Goal: Task Accomplishment & Management: Complete application form

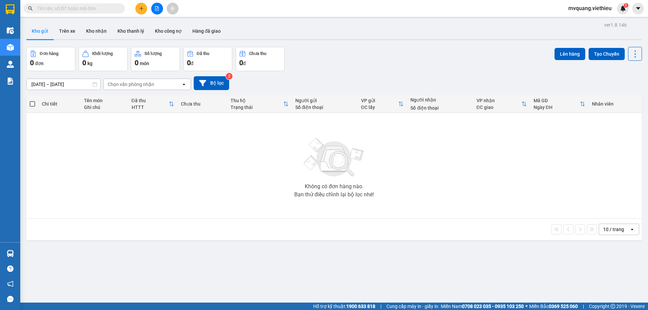
click at [143, 7] on icon "plus" at bounding box center [141, 8] width 5 height 5
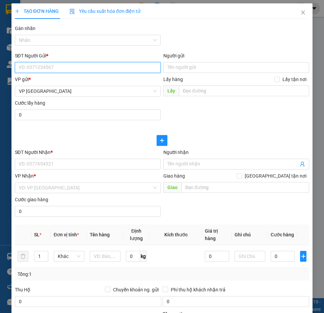
drag, startPoint x: 30, startPoint y: 71, endPoint x: 37, endPoint y: 69, distance: 6.7
click at [30, 71] on input "SĐT Người Gửi *" at bounding box center [88, 67] width 146 height 11
click at [37, 69] on input "SĐT Người Gửi *" at bounding box center [88, 67] width 146 height 11
click at [105, 65] on input "SĐT Người Gửi *" at bounding box center [88, 67] width 146 height 11
paste input "0948537993"
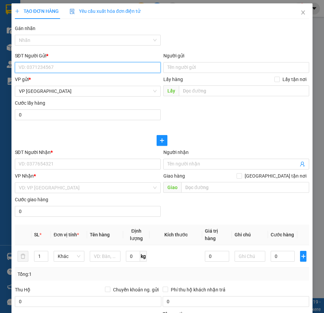
type input "0948537993"
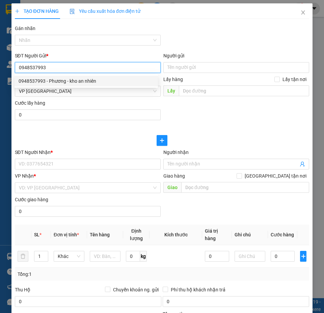
click at [75, 80] on div "0948537993 - Phương - kho an nhiên" at bounding box center [86, 80] width 135 height 7
type input "Phương - kho an nhiên"
type input "bình tân"
type input "600.000"
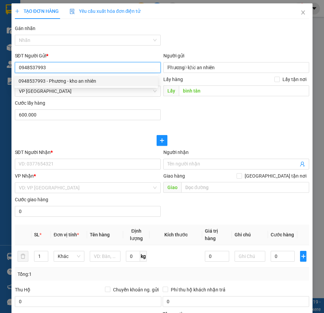
type input "600.000"
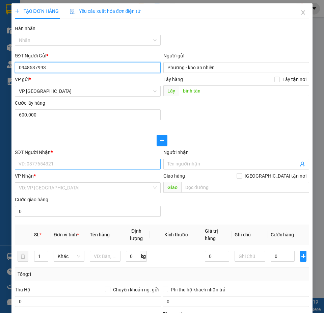
type input "0948537993"
click at [46, 166] on input "SĐT Người Nhận *" at bounding box center [88, 164] width 146 height 11
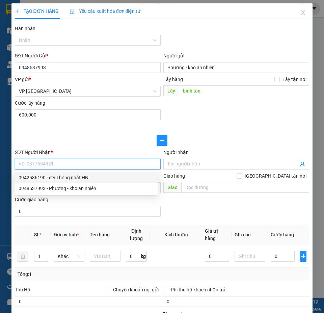
click at [60, 178] on div "0942586190 - cty Thống nhất HN" at bounding box center [86, 177] width 135 height 7
type input "0942586190"
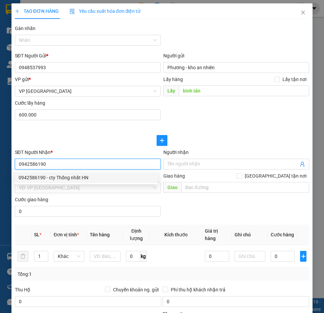
type input "cty Thống nhất HN"
checkbox input "true"
type input "Lô A2-CN3, KCN vừa và nhỏ [GEOGRAPHIC_DATA], [GEOGRAPHIC_DATA]"
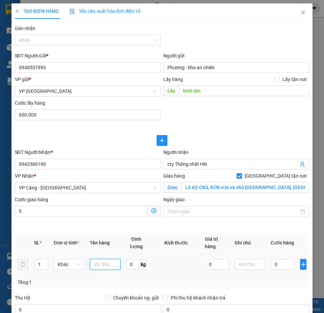
click at [105, 260] on input "text" at bounding box center [105, 264] width 31 height 11
paste input ""Tổng 33 (21 [PERSON_NAME] 12 kiện thùng carton) + pgh, cước đón 600k (Cty Thôn…"
type input ""Tổng 33 (21 [PERSON_NAME] 12 kiện thùng carton) + pgh, cước đón 600k (Cty Thôn…"
click at [39, 267] on input "1" at bounding box center [40, 264] width 13 height 10
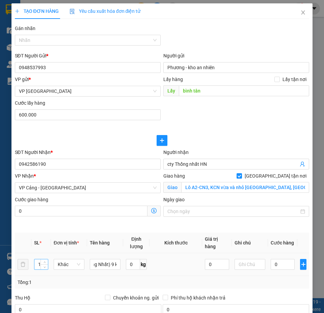
scroll to position [0, 0]
type input "33"
click at [278, 263] on input "0" at bounding box center [283, 264] width 24 height 11
type input "3"
type input "600.003"
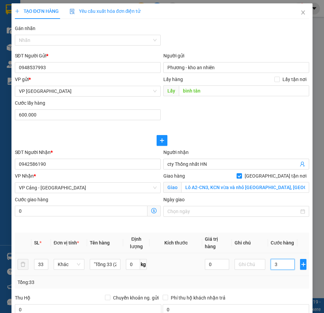
type input "600.003"
type input "38"
type input "600.038"
type input "387"
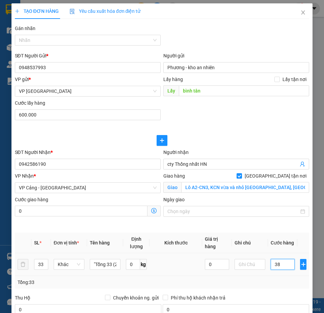
type input "600.387"
type input "3.870"
type input "603.870"
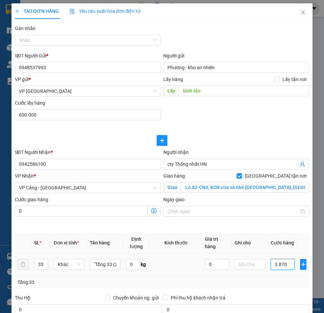
type input "38.700"
type input "638.700"
type input "387.000"
type input "987.000"
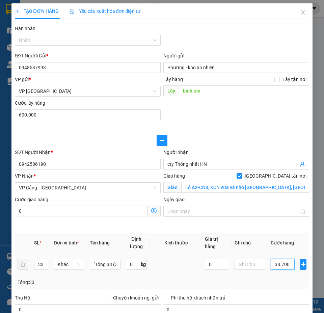
type input "987.000"
type input "3.870.000"
type input "4.470.000"
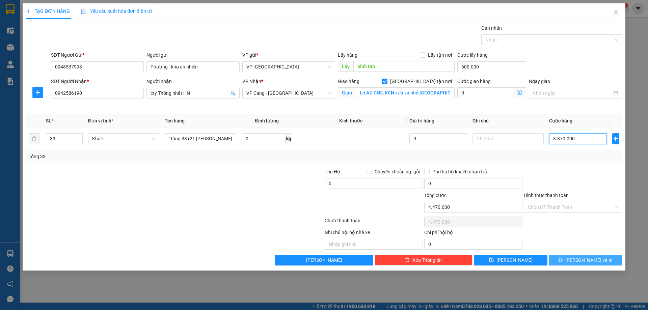
type input "3.870.000"
click at [583, 256] on span "[PERSON_NAME] và In" at bounding box center [588, 259] width 47 height 7
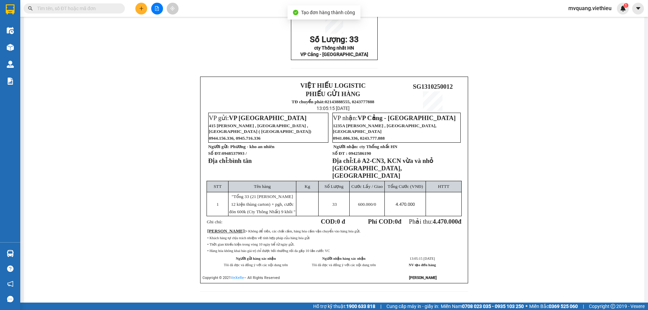
scroll to position [71, 0]
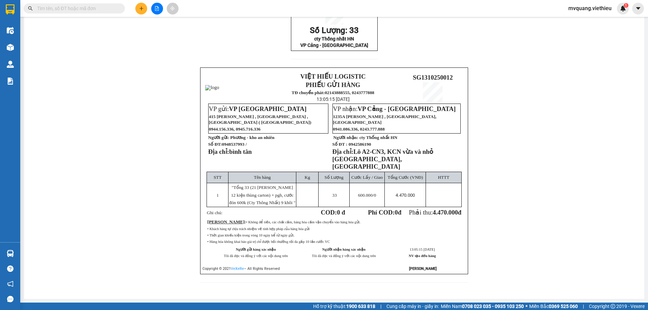
click at [553, 189] on div "SG1310250012 Số Lượng: 33 cty Thống nhất HN VP Cảng - [GEOGRAPHIC_DATA] VIỆT HI…" at bounding box center [334, 140] width 604 height 301
click at [553, 191] on div "SG1310250012 Số Lượng: 33 cty Thống nhất HN VP Cảng - [GEOGRAPHIC_DATA] VIỆT HI…" at bounding box center [334, 140] width 604 height 301
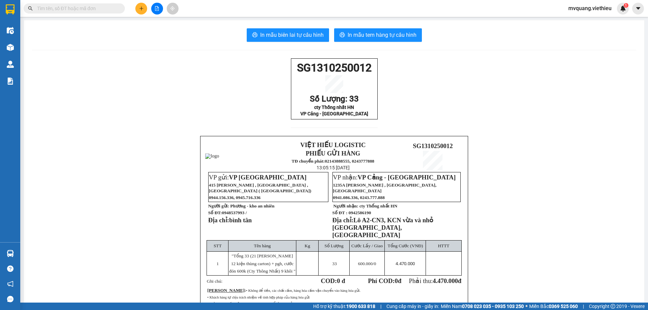
scroll to position [0, 0]
drag, startPoint x: 294, startPoint y: 67, endPoint x: 368, endPoint y: 72, distance: 73.7
click at [368, 72] on span "SG1310250012" at bounding box center [334, 68] width 75 height 13
copy span "SG1310250012"
click at [276, 37] on span "In mẫu biên lai tự cấu hình" at bounding box center [291, 35] width 63 height 8
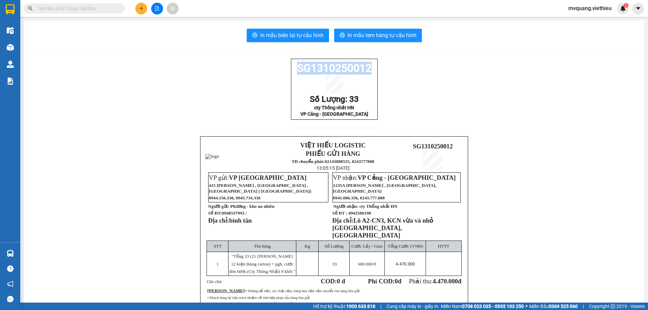
click at [141, 8] on icon "plus" at bounding box center [141, 8] width 0 height 4
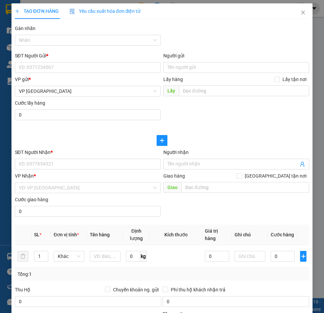
click at [56, 73] on div "SĐT Người Gửi * VD: 0371234567" at bounding box center [88, 64] width 146 height 24
click at [54, 71] on input "SĐT Người Gửi *" at bounding box center [88, 67] width 146 height 11
paste input "0961839798"
type input "0961839798"
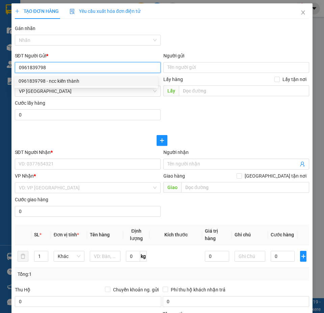
click at [55, 77] on div "0961839798 - ncc kiến thành" at bounding box center [86, 81] width 143 height 11
type input "ncc kiến thành"
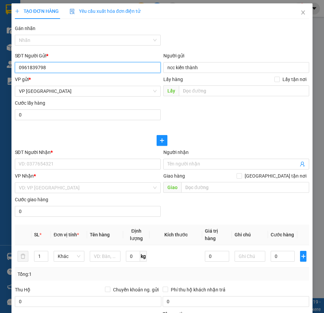
type input "0961839798"
click at [42, 171] on div "SĐT Người Nhận * VD: 0377654321" at bounding box center [88, 160] width 146 height 24
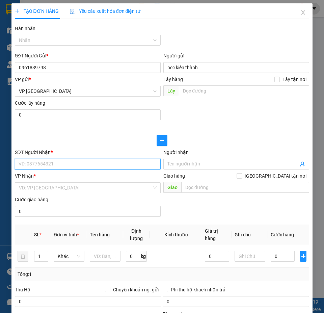
click at [41, 166] on input "SĐT Người Nhận *" at bounding box center [88, 164] width 146 height 11
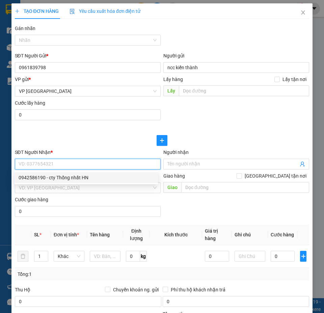
click at [59, 180] on div "0942586190 - cty Thống nhất HN" at bounding box center [86, 177] width 135 height 7
type input "0942586190"
type input "cty Thống nhất HN"
checkbox input "true"
type input "Lô A2-CN3, KCN vừa và nhỏ [GEOGRAPHIC_DATA], [GEOGRAPHIC_DATA]"
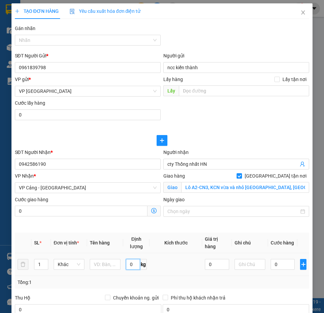
click at [135, 264] on input "0" at bounding box center [133, 264] width 14 height 11
type input "135.6"
drag, startPoint x: 110, startPoint y: 265, endPoint x: 104, endPoint y: 267, distance: 6.3
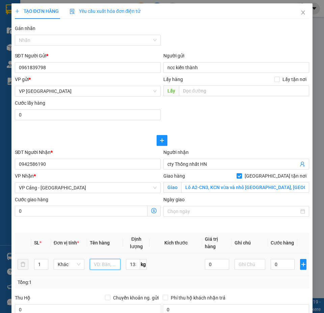
click at [110, 265] on input "text" at bounding box center [105, 264] width 31 height 11
paste input ""13 [PERSON_NAME]( 1 mẫu) + PXH ( Cty thống nhất )""
type input ""13 [PERSON_NAME]( 1 mẫu) + PXH ( Cty thống nhất )""
click at [43, 262] on span "up" at bounding box center [45, 263] width 4 height 4
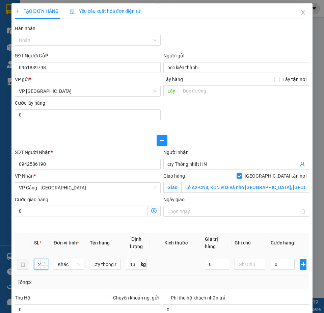
scroll to position [0, 0]
click at [43, 262] on span "up" at bounding box center [45, 263] width 4 height 4
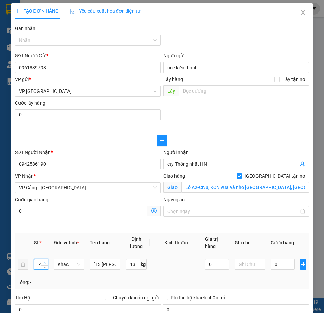
click at [43, 262] on span "up" at bounding box center [45, 263] width 4 height 4
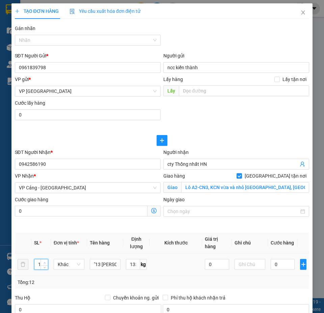
click at [43, 262] on span "up" at bounding box center [45, 263] width 4 height 4
type input "13"
click at [43, 262] on span "up" at bounding box center [45, 263] width 4 height 4
click at [287, 264] on input "0" at bounding box center [283, 264] width 24 height 11
type input "2"
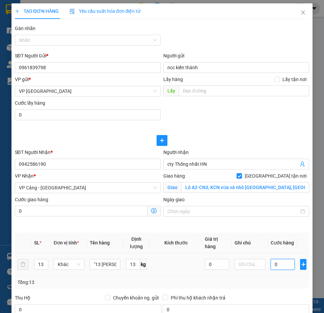
type input "2"
type input "28"
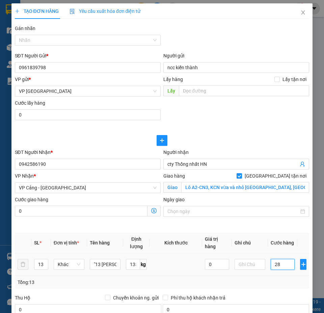
type input "284"
type input "2.847"
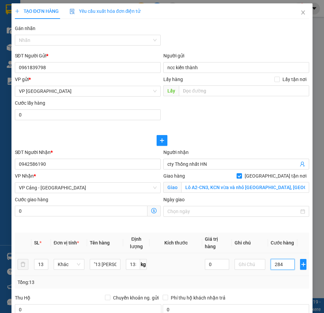
type input "2.847"
type input "28.476"
type input "284.760"
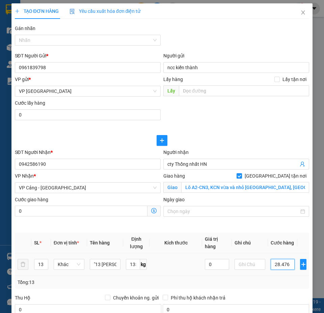
type input "284.760"
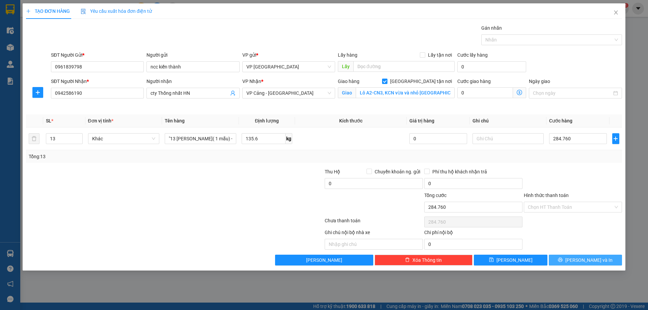
type input "285.000"
click at [588, 259] on span "[PERSON_NAME] và In" at bounding box center [588, 259] width 47 height 7
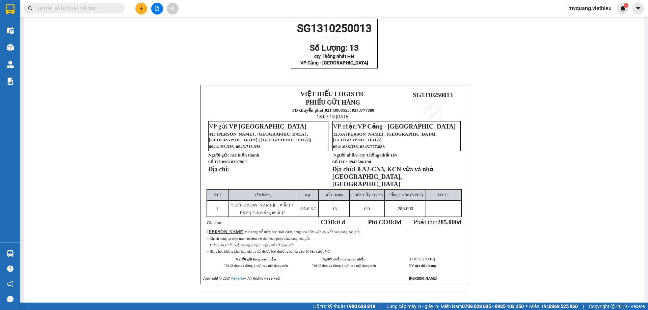
scroll to position [52, 0]
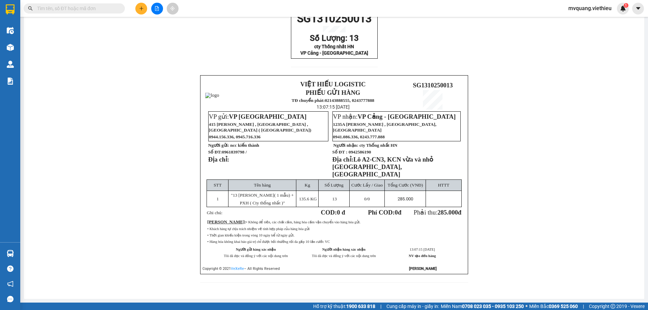
click at [492, 204] on div "SG1310250013 Số Lượng: 13 cty Thống nhất HN VP Cảng - [GEOGRAPHIC_DATA] VIỆT HI…" at bounding box center [334, 150] width 604 height 282
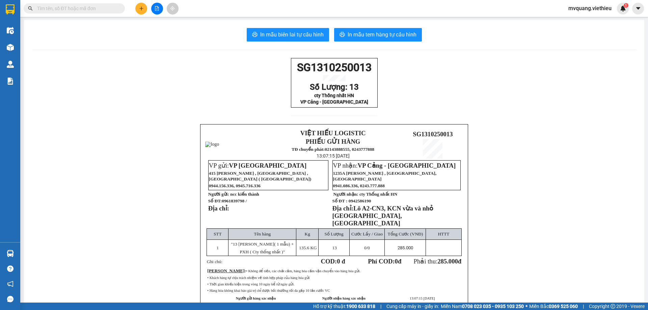
scroll to position [0, 0]
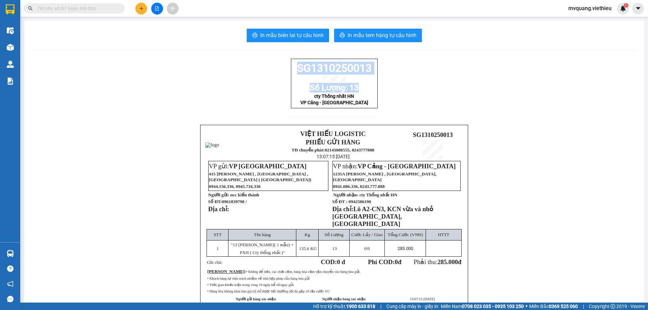
drag, startPoint x: 293, startPoint y: 73, endPoint x: 376, endPoint y: 86, distance: 83.7
click at [376, 86] on div "SG1310250013 Số Lượng: 13 cty Thống nhất HN VP Cảng - [GEOGRAPHIC_DATA] VIỆT HI…" at bounding box center [334, 200] width 604 height 282
click at [405, 103] on div "SG1310250013 Số Lượng: 13 cty Thống nhất HN VP Cảng - [GEOGRAPHIC_DATA] VIỆT HI…" at bounding box center [334, 200] width 604 height 282
drag, startPoint x: 295, startPoint y: 66, endPoint x: 367, endPoint y: 77, distance: 72.6
click at [367, 77] on div "SG1310250013 Số Lượng: 13 cty Thống nhất HN VP Cảng - [GEOGRAPHIC_DATA]" at bounding box center [334, 84] width 87 height 50
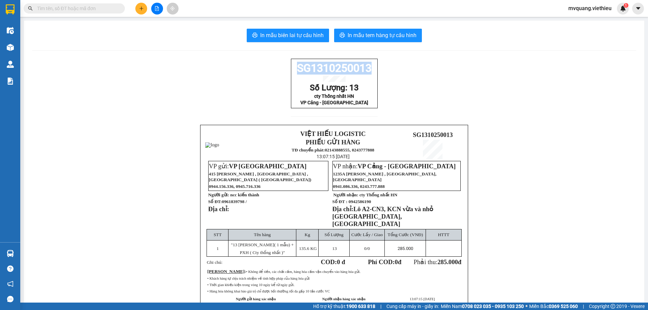
copy div "SG1310250013"
click at [305, 33] on span "In mẫu biên lai tự cấu hình" at bounding box center [291, 35] width 63 height 8
click at [446, 76] on div "SG1310250013 Số Lượng: 13 cty Thống nhất HN VP Cảng - [GEOGRAPHIC_DATA] VIỆT HI…" at bounding box center [334, 200] width 604 height 282
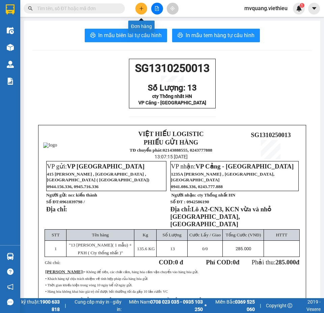
click at [140, 11] on button at bounding box center [141, 9] width 12 height 12
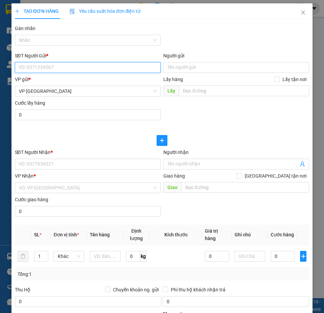
click at [65, 68] on input "SĐT Người Gửi *" at bounding box center [88, 67] width 146 height 11
paste input "0906136137"
type input "0906136137"
drag, startPoint x: 89, startPoint y: 65, endPoint x: 0, endPoint y: 71, distance: 89.3
click at [0, 71] on div "TẠO ĐƠN HÀNG Yêu cầu xuất hóa đơn điện tử Transit Pickup Surcharge Ids Transit …" at bounding box center [162, 156] width 324 height 313
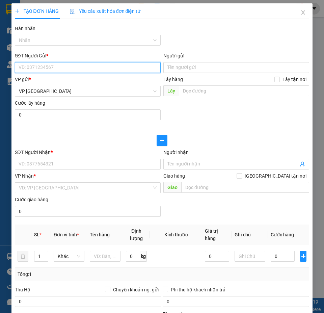
paste input "0902166675"
type input "0902166675"
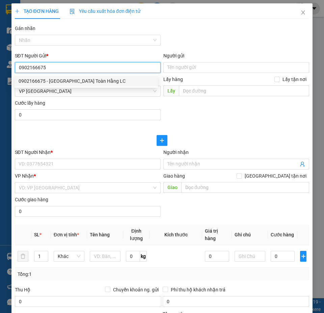
click at [79, 82] on div "0902166675 - [GEOGRAPHIC_DATA] Toàn Hằng LC" at bounding box center [86, 80] width 135 height 7
type input "Điện Lạnh Toàn Hằng LC"
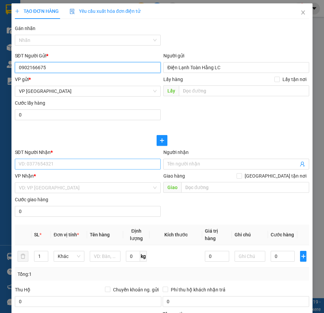
type input "0902166675"
click at [46, 168] on input "SĐT Người Nhận *" at bounding box center [88, 164] width 146 height 11
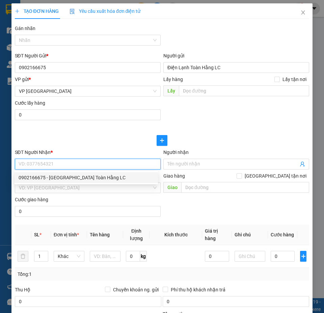
click at [61, 175] on div "0902166675 - [GEOGRAPHIC_DATA] Toàn Hằng LC" at bounding box center [86, 177] width 135 height 7
type input "0902166675"
type input "Điện Lạnh Toàn Hằng LC"
checkbox input "true"
type input "Đường D3, [GEOGRAPHIC_DATA], LC"
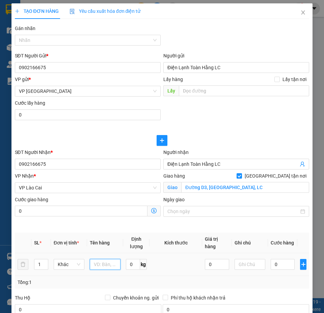
drag, startPoint x: 110, startPoint y: 264, endPoint x: 105, endPoint y: 264, distance: 5.1
click at [110, 264] on input "text" at bounding box center [105, 264] width 31 height 11
paste input "03 Kiện TB lưu trữ điện năng lượng, cước LC 300k"
type input "03 Kiện TB lưu trữ điện năng lượng, cước LC 300k"
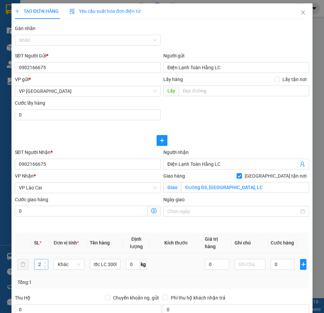
click at [40, 262] on span "Increase Value" at bounding box center [43, 262] width 7 height 6
type input "3"
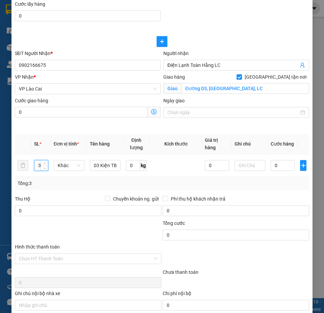
scroll to position [101, 0]
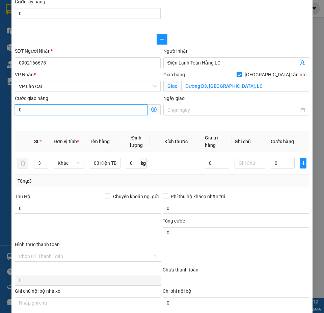
click at [48, 106] on input "0" at bounding box center [81, 109] width 133 height 11
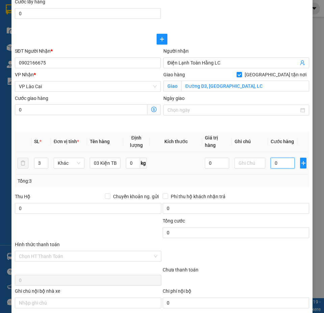
click at [277, 165] on input "0" at bounding box center [283, 163] width 24 height 11
type input "1"
type input "10"
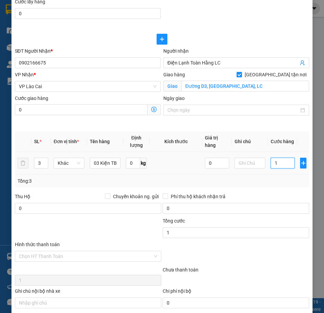
type input "10"
type input "100"
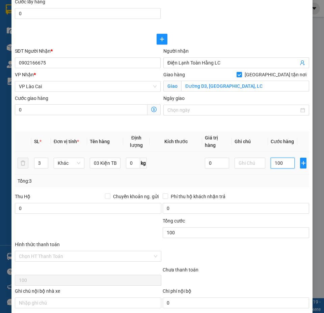
type input "1.000"
type input "10.000"
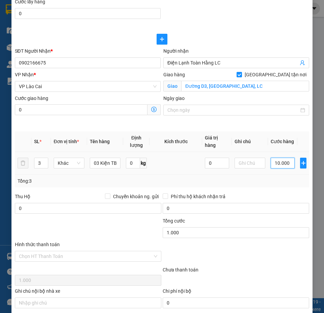
type input "10.000"
type input "100.000"
type input "1.000.000"
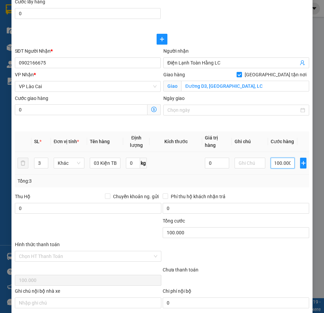
type input "1.000.000"
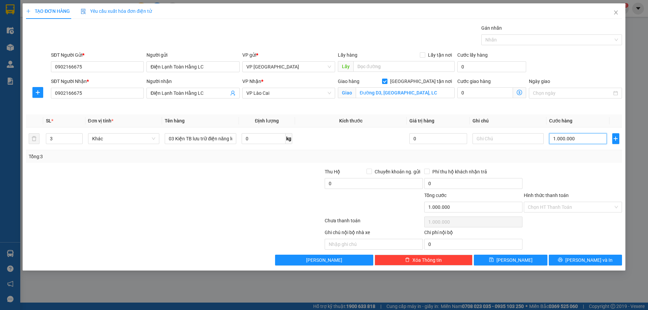
scroll to position [0, 0]
type input "1.000.000"
click at [592, 261] on span "[PERSON_NAME] và In" at bounding box center [588, 259] width 47 height 7
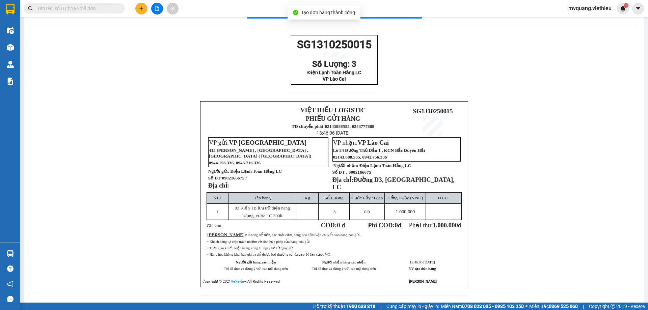
scroll to position [34, 0]
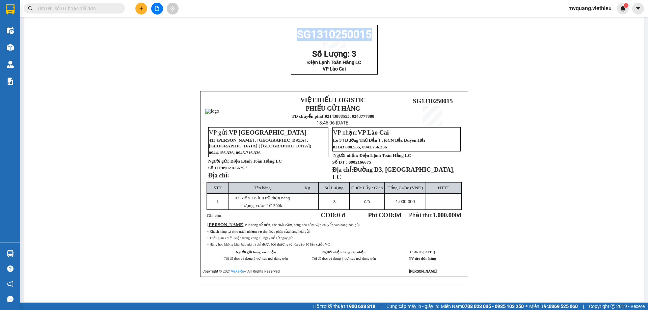
drag, startPoint x: 296, startPoint y: 34, endPoint x: 367, endPoint y: 36, distance: 70.2
click at [367, 36] on span "SG1310250015" at bounding box center [334, 34] width 75 height 13
copy span "SG1310250015"
click at [535, 173] on div "SG1310250015 Số Lượng: 3 Điện Lạnh Toàn Hằng LC VP Lào Cai VIỆT HIẾU LOGISTIC P…" at bounding box center [334, 159] width 604 height 269
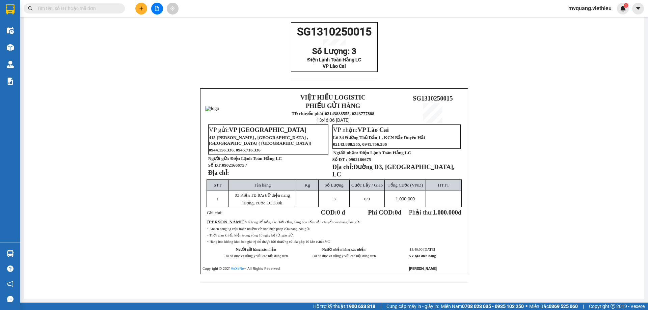
scroll to position [50, 0]
click at [500, 185] on div "SG1310250015 Số Lượng: 3 Điện Lạnh Toàn Hằng LC VP Lào Cai VIỆT HIẾU LOGISTIC P…" at bounding box center [334, 156] width 604 height 269
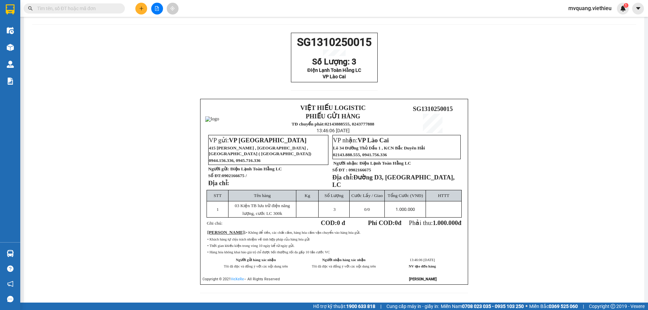
scroll to position [0, 0]
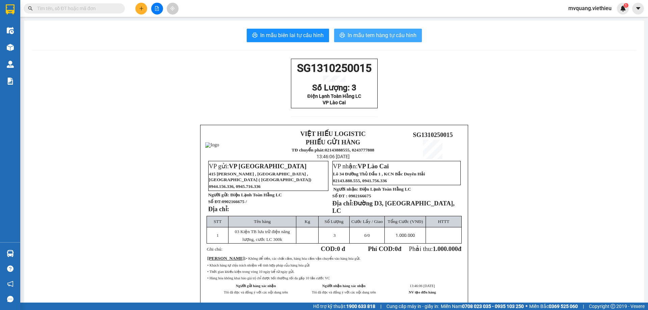
click at [393, 37] on span "In mẫu tem hàng tự cấu hình" at bounding box center [382, 35] width 69 height 8
click at [293, 88] on p "Số Lượng: 3" at bounding box center [334, 87] width 83 height 9
drag, startPoint x: 294, startPoint y: 71, endPoint x: 367, endPoint y: 68, distance: 72.6
click at [367, 68] on span "SG1310250015" at bounding box center [334, 68] width 75 height 13
copy span "SG1310250015"
